Goal: Information Seeking & Learning: Learn about a topic

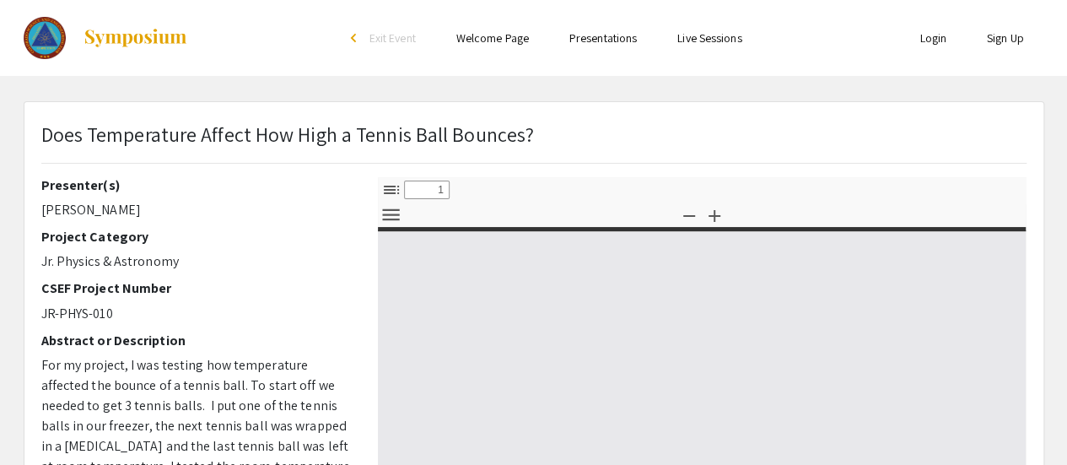
select select "custom"
type input "0"
select select "custom"
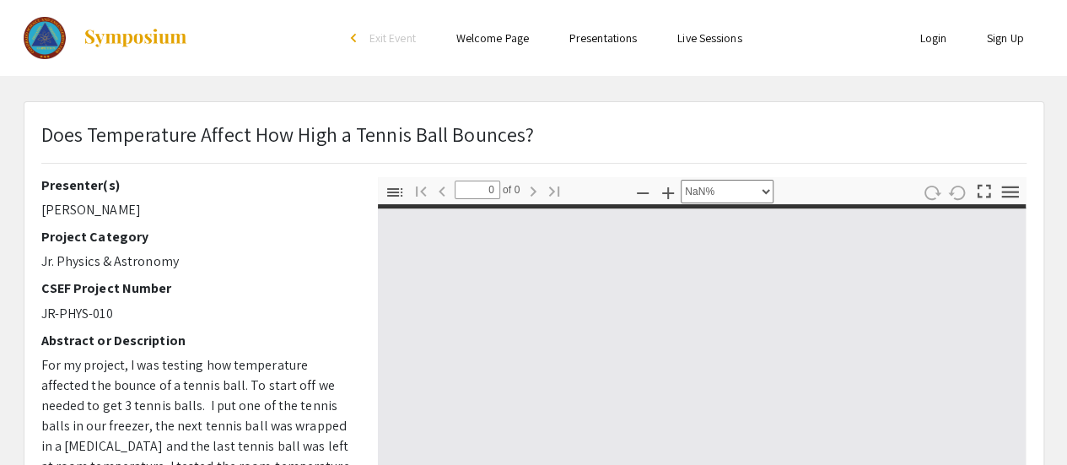
type input "1"
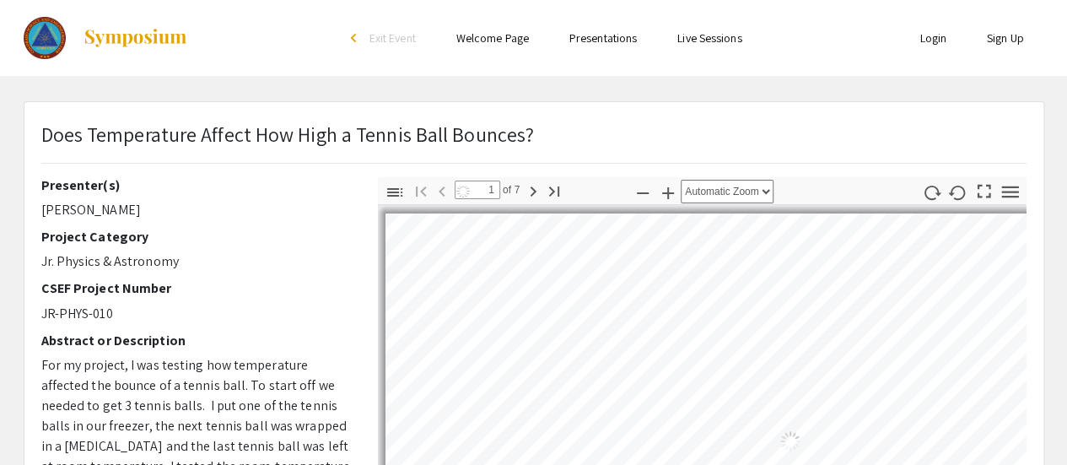
select select "auto"
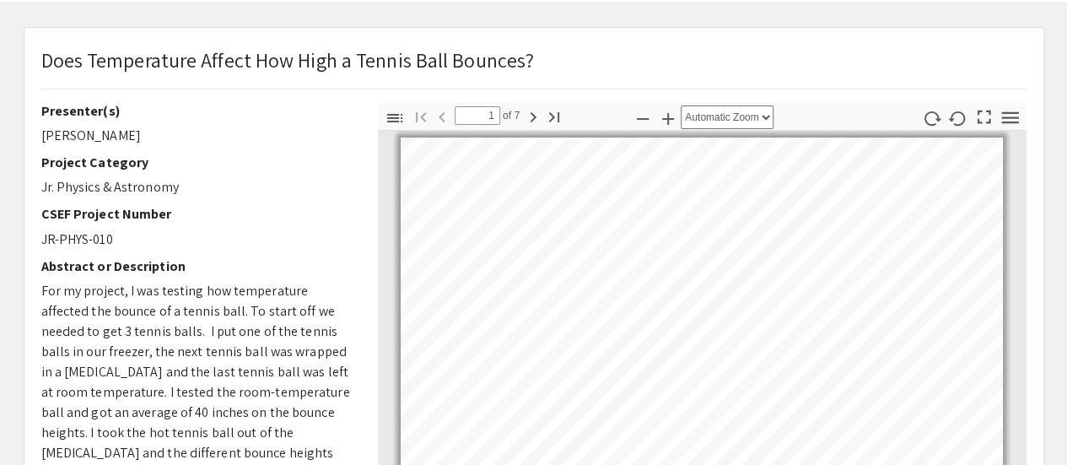
scroll to position [75, 0]
click at [523, 114] on icon "button" at bounding box center [533, 116] width 20 height 20
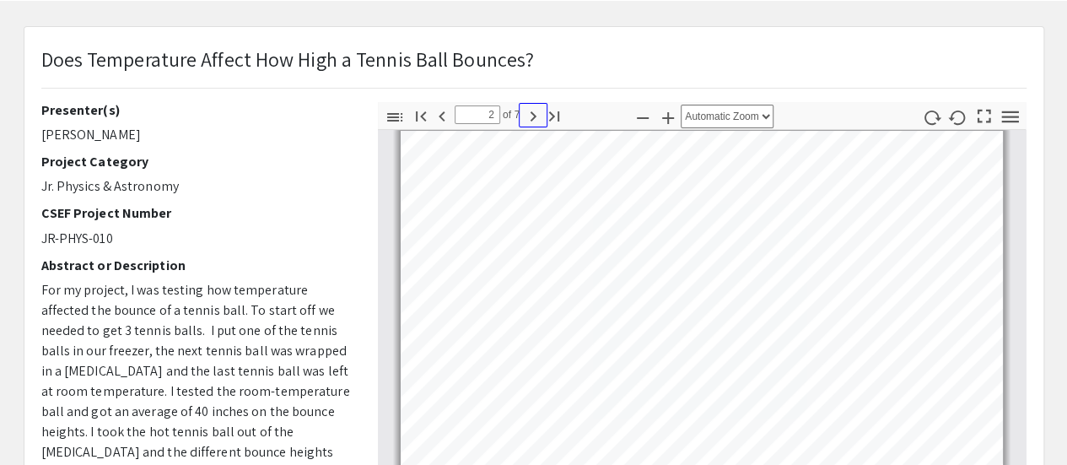
scroll to position [359, 0]
drag, startPoint x: 564, startPoint y: 127, endPoint x: 607, endPoint y: 61, distance: 79.3
click at [607, 61] on div "Does Temperature Affect How High a Tennis Ball Bounces?" at bounding box center [534, 73] width 1011 height 58
drag, startPoint x: 583, startPoint y: 65, endPoint x: 588, endPoint y: 36, distance: 29.1
click at [588, 36] on div "Does Temperature Affect How High a Tennis Ball Bounces? Presenter(s) [PERSON_NA…" at bounding box center [533, 452] width 1019 height 851
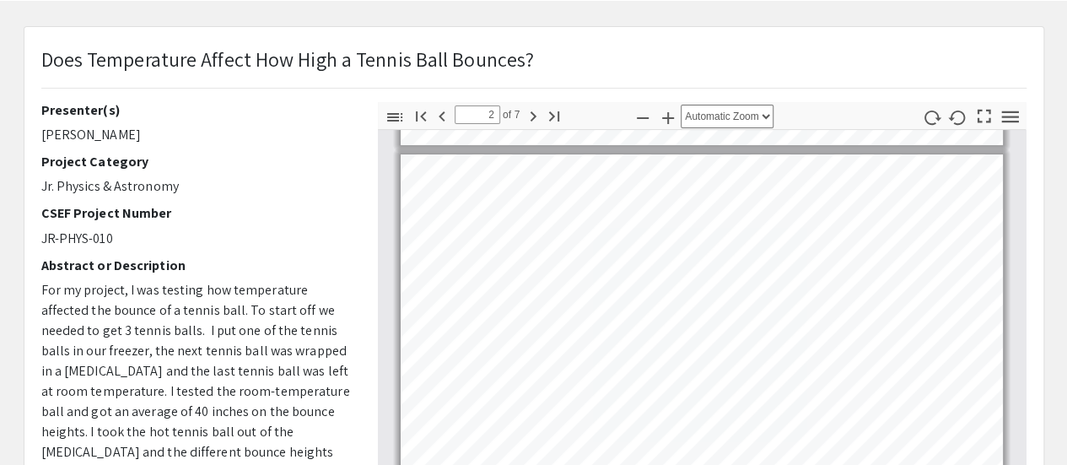
scroll to position [333, 0]
click at [718, 113] on select "Automatic Zoom Actual Size Page Fit Page Width 50% 100% 125% 150% 200% 300% 400…" at bounding box center [727, 117] width 93 height 24
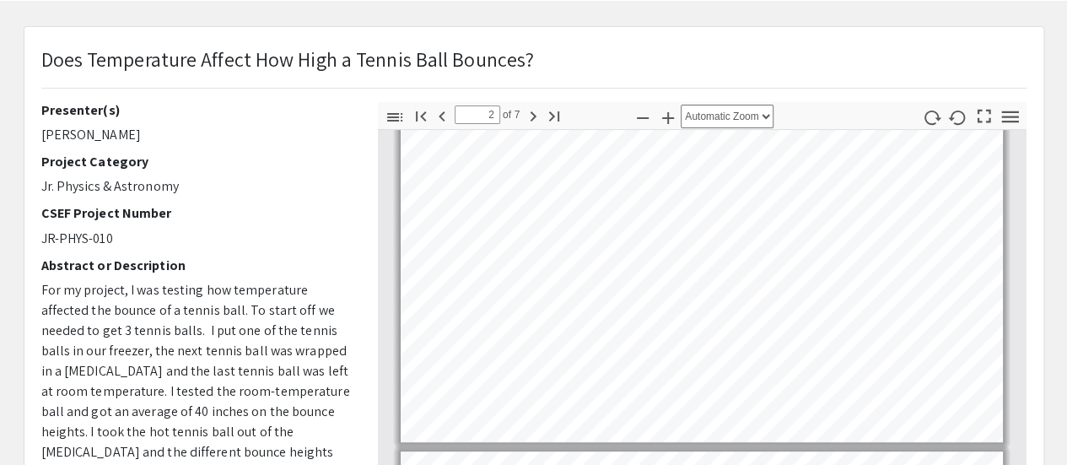
scroll to position [380, 0]
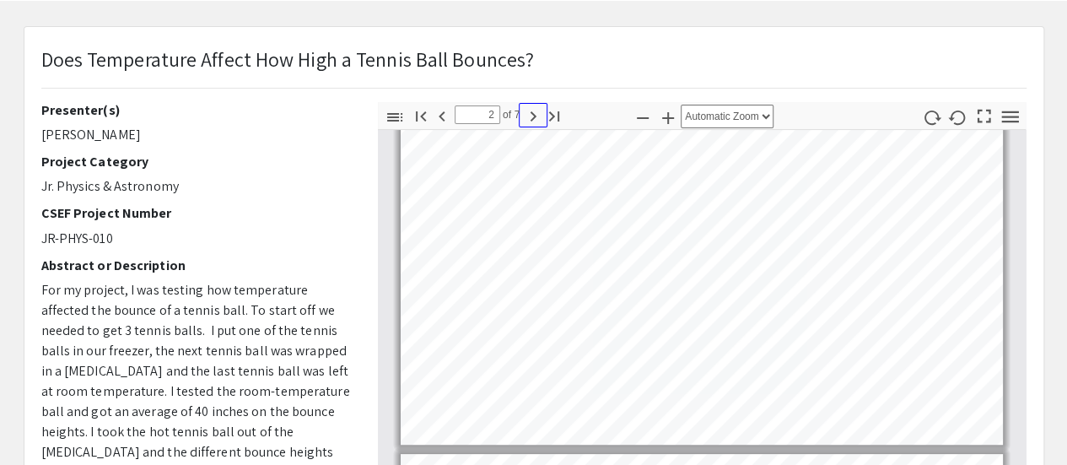
click at [523, 111] on icon "button" at bounding box center [533, 116] width 20 height 20
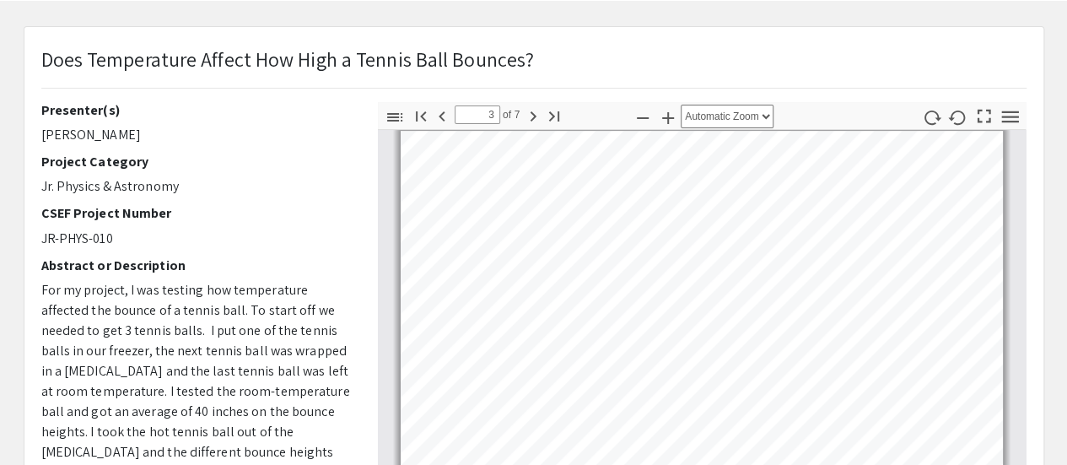
click at [511, 110] on span "of 7" at bounding box center [510, 114] width 20 height 19
click at [531, 117] on icon "button" at bounding box center [534, 116] width 6 height 10
click at [536, 120] on icon "button" at bounding box center [533, 116] width 20 height 20
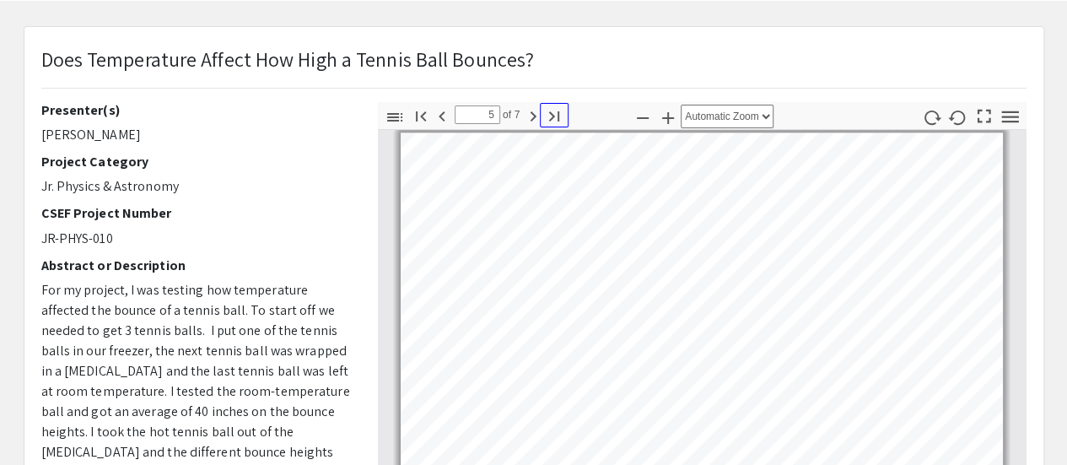
click at [540, 123] on button "Go to Last Page" at bounding box center [554, 115] width 29 height 24
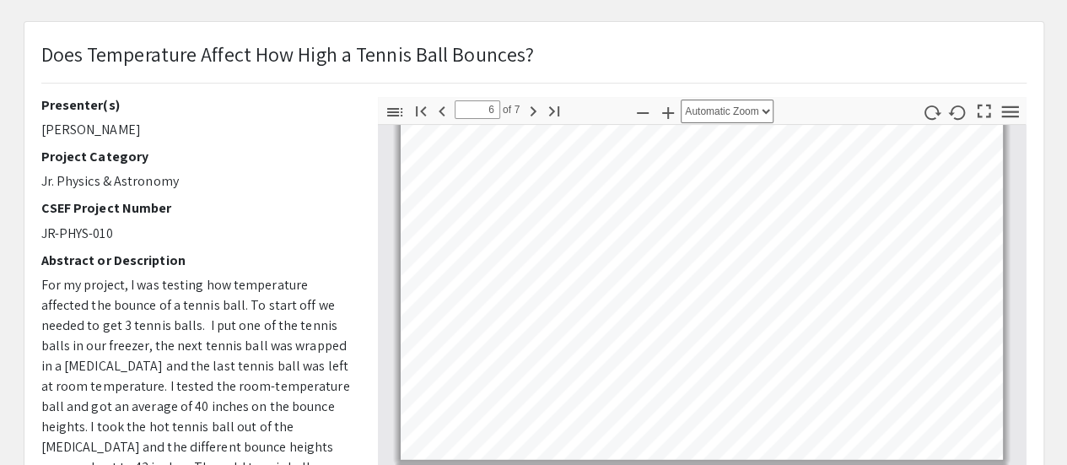
scroll to position [1750, 0]
type input "7"
